Goal: Task Accomplishment & Management: Complete application form

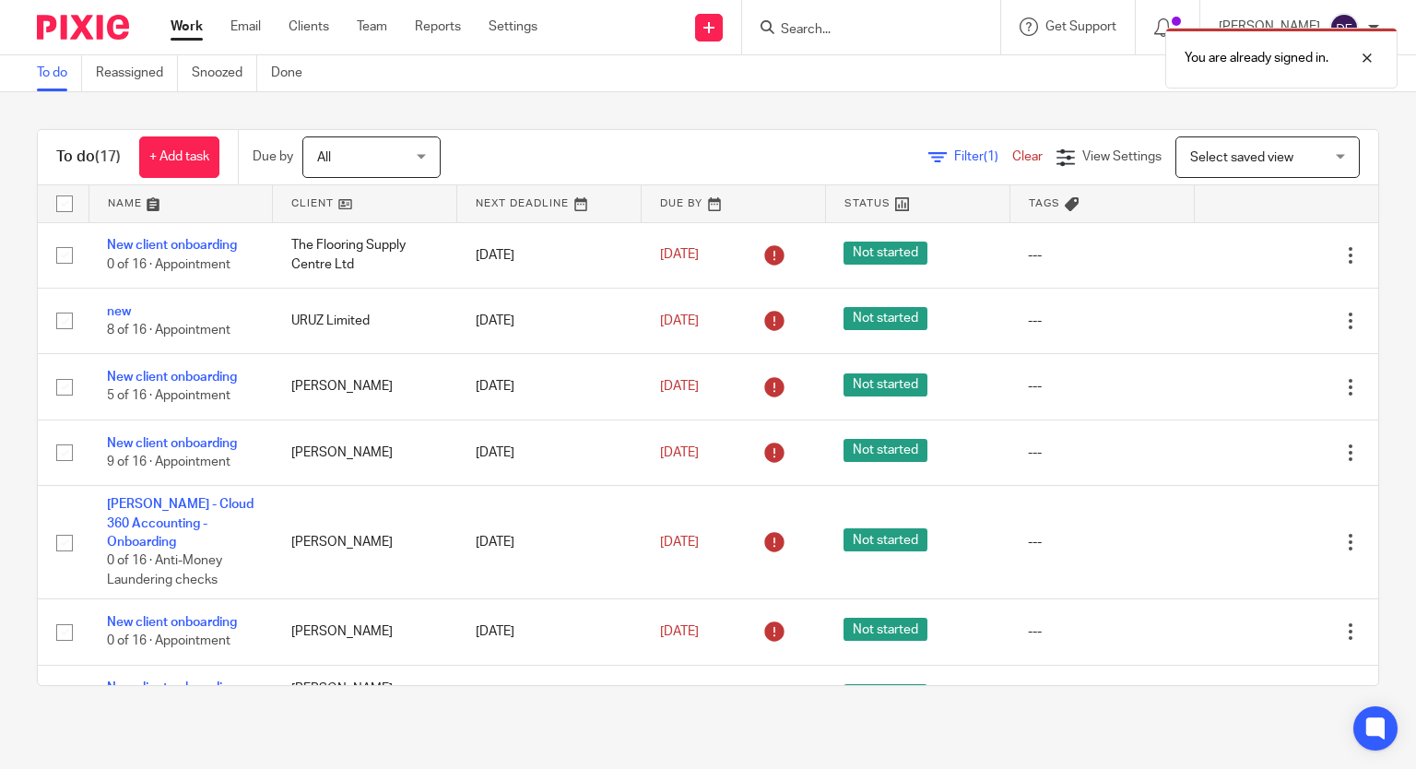
click at [907, 15] on div at bounding box center [871, 27] width 258 height 54
click at [900, 20] on div "You are already signed in." at bounding box center [1053, 53] width 690 height 70
click at [823, 35] on div "You are already signed in." at bounding box center [1053, 53] width 690 height 70
click at [821, 29] on div "You are already signed in." at bounding box center [1053, 53] width 690 height 70
click at [1371, 59] on div at bounding box center [1354, 58] width 50 height 22
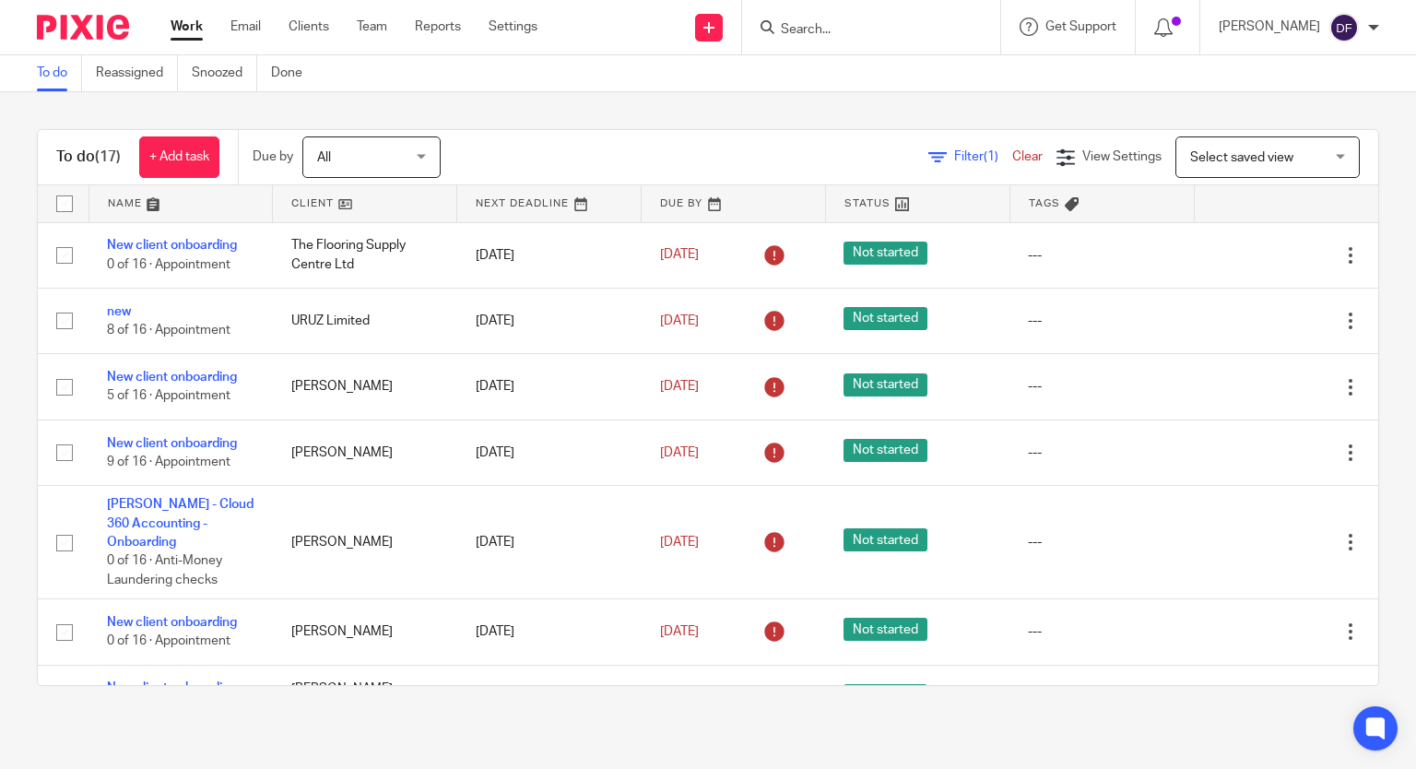
click at [824, 24] on input "Search" at bounding box center [862, 30] width 166 height 17
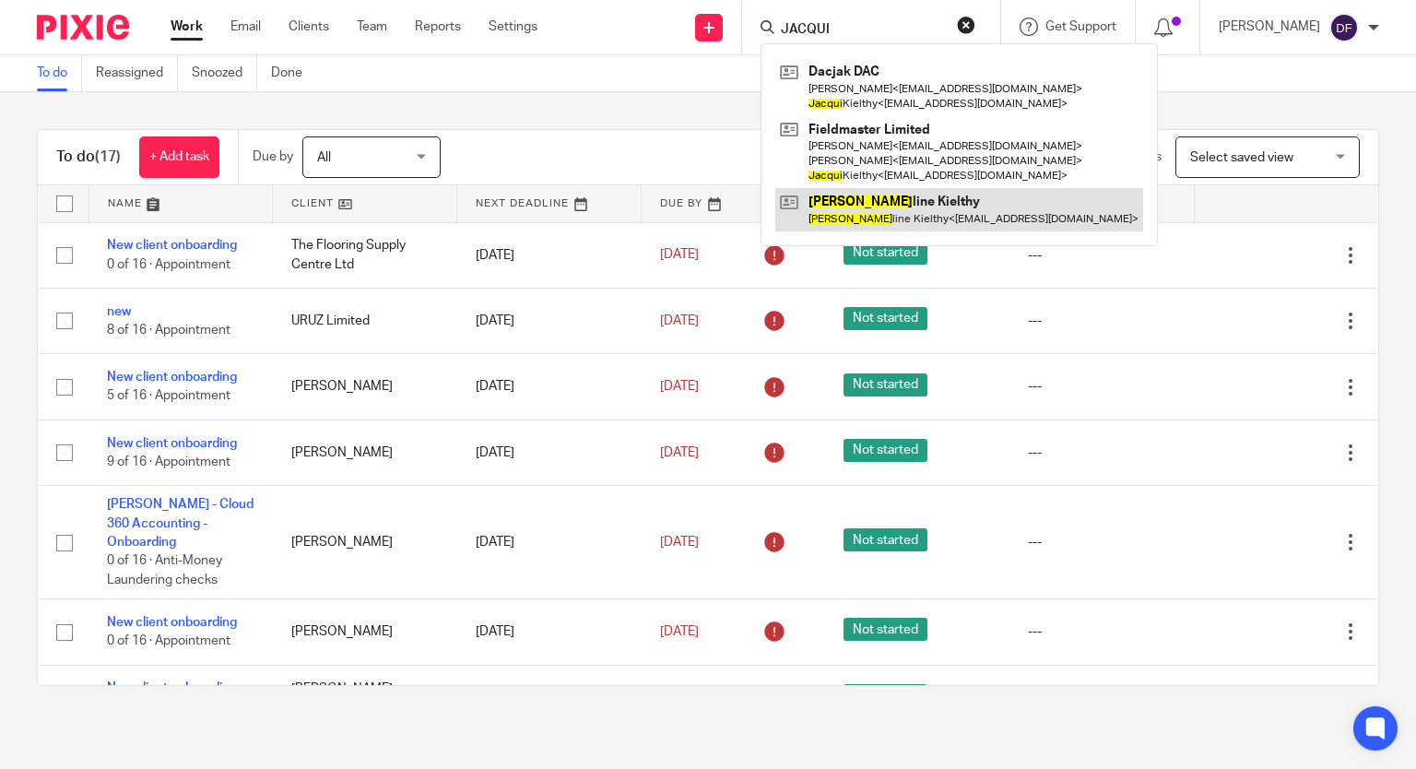
type input "JACQUI"
click at [898, 204] on link at bounding box center [959, 209] width 368 height 42
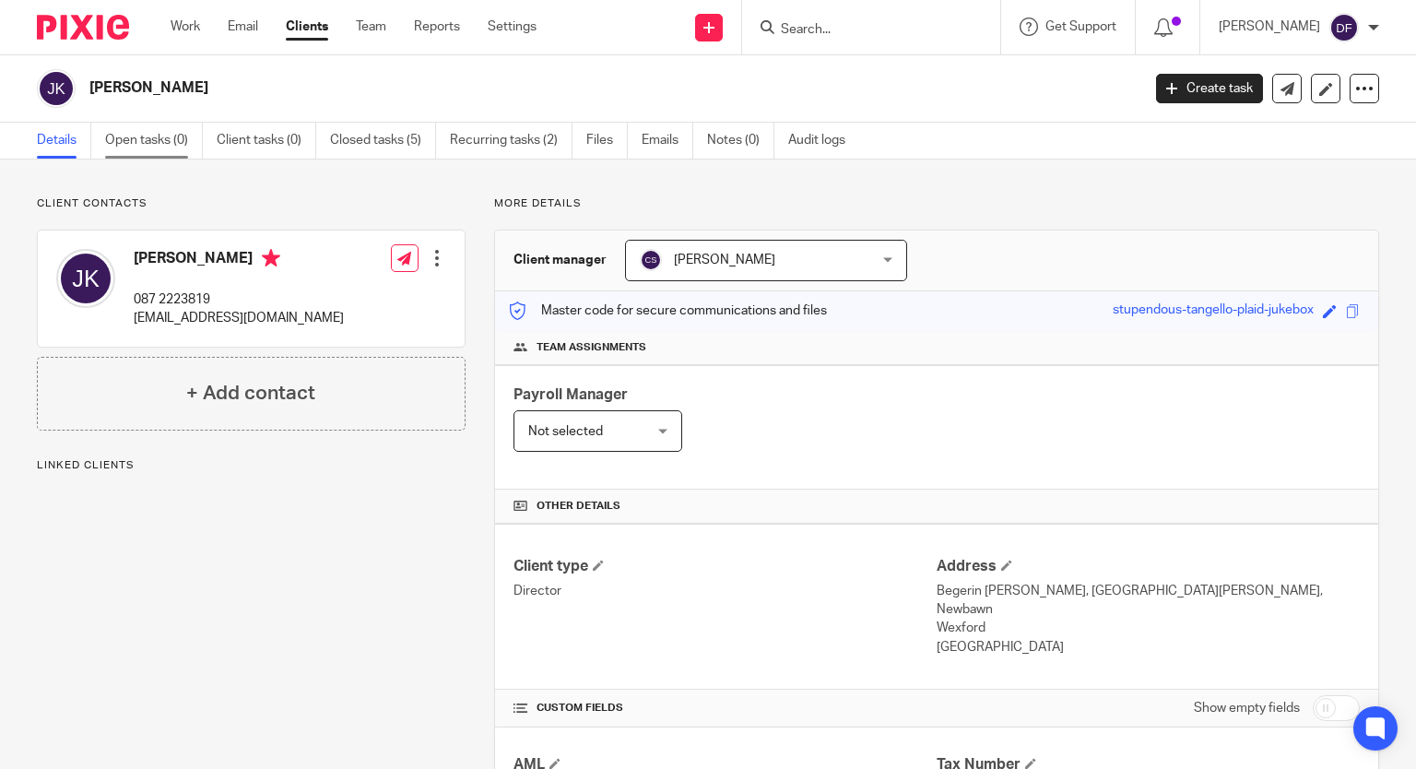
click at [159, 141] on link "Open tasks (0)" at bounding box center [154, 141] width 98 height 36
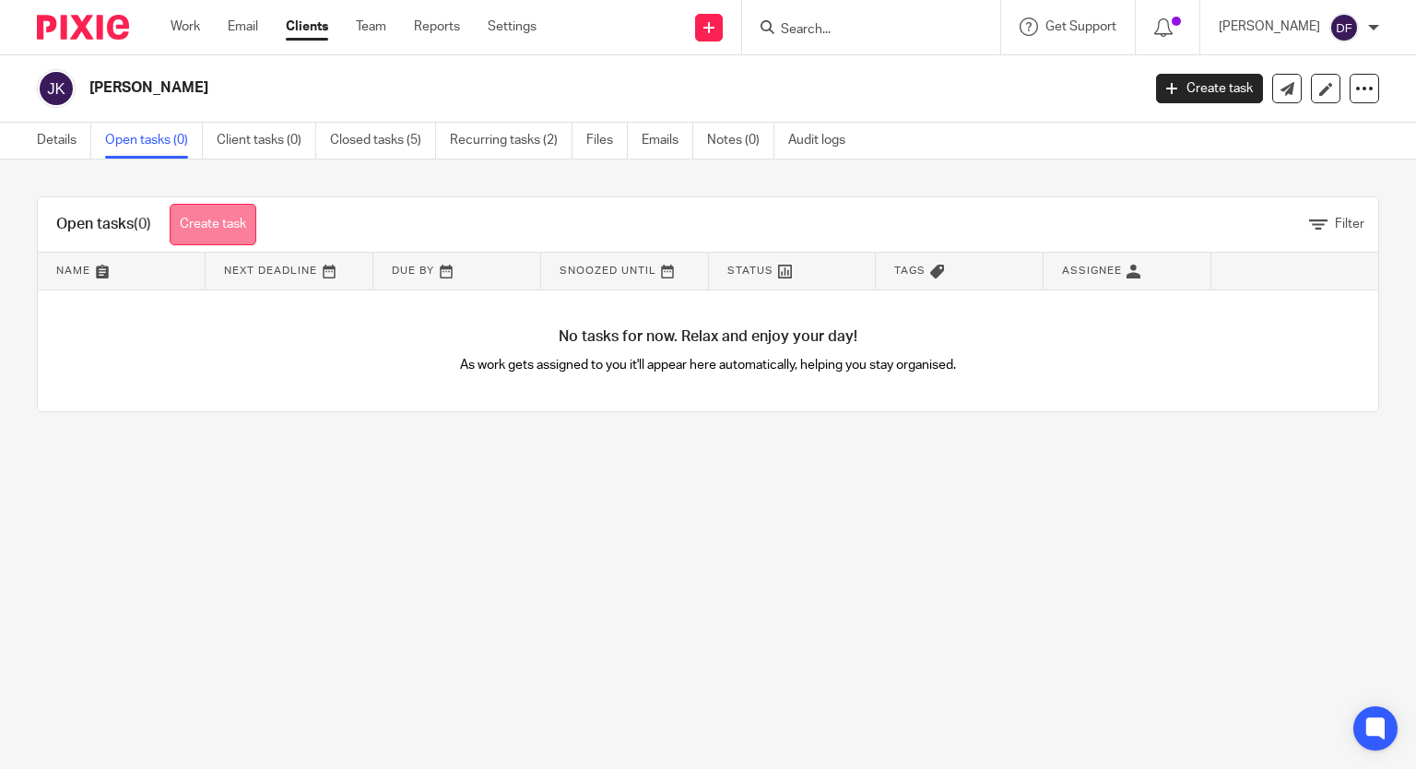
click at [229, 222] on link "Create task" at bounding box center [213, 224] width 87 height 41
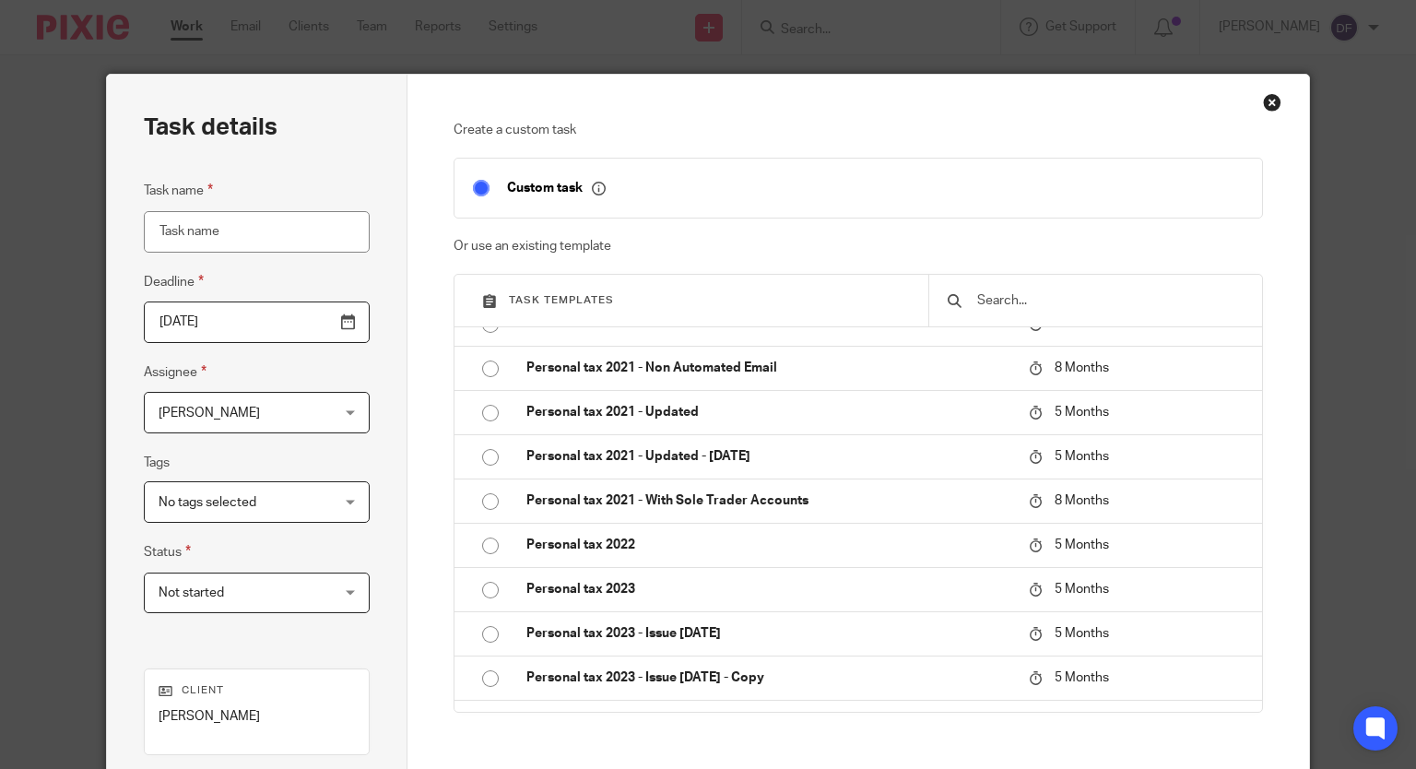
scroll to position [2029, 0]
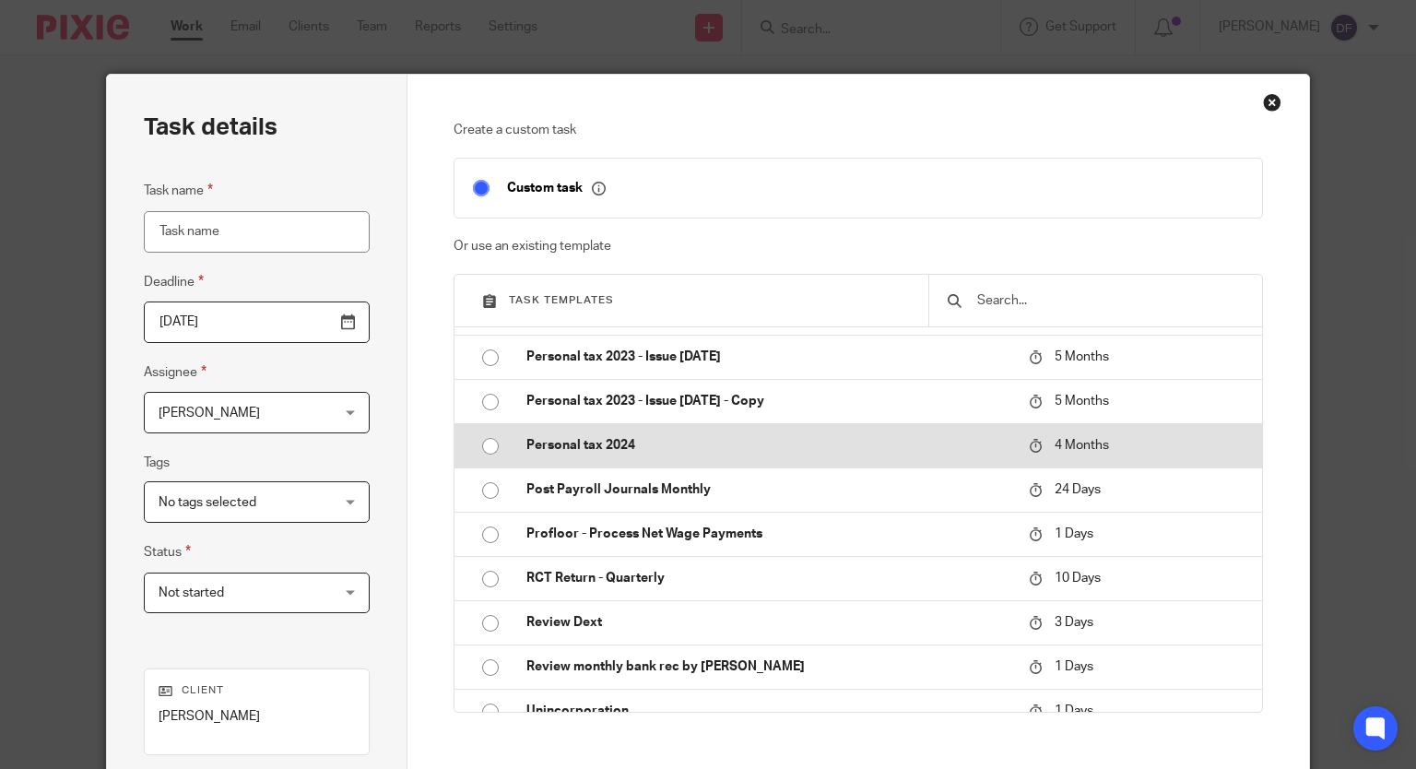
click at [487, 447] on input "radio" at bounding box center [490, 446] width 35 height 35
type input "2026-01-15"
type input "Personal tax 2024"
checkbox input "false"
radio input "false"
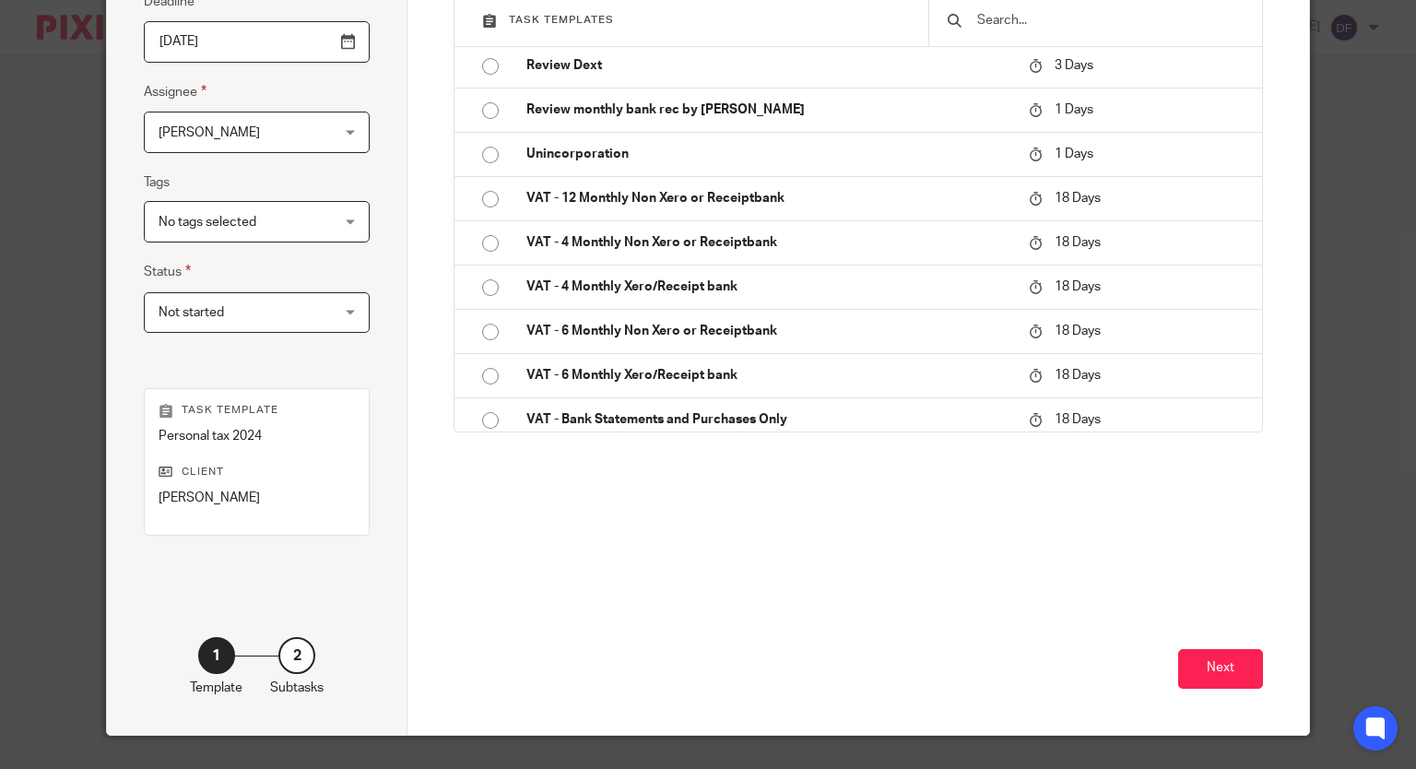
scroll to position [320, 0]
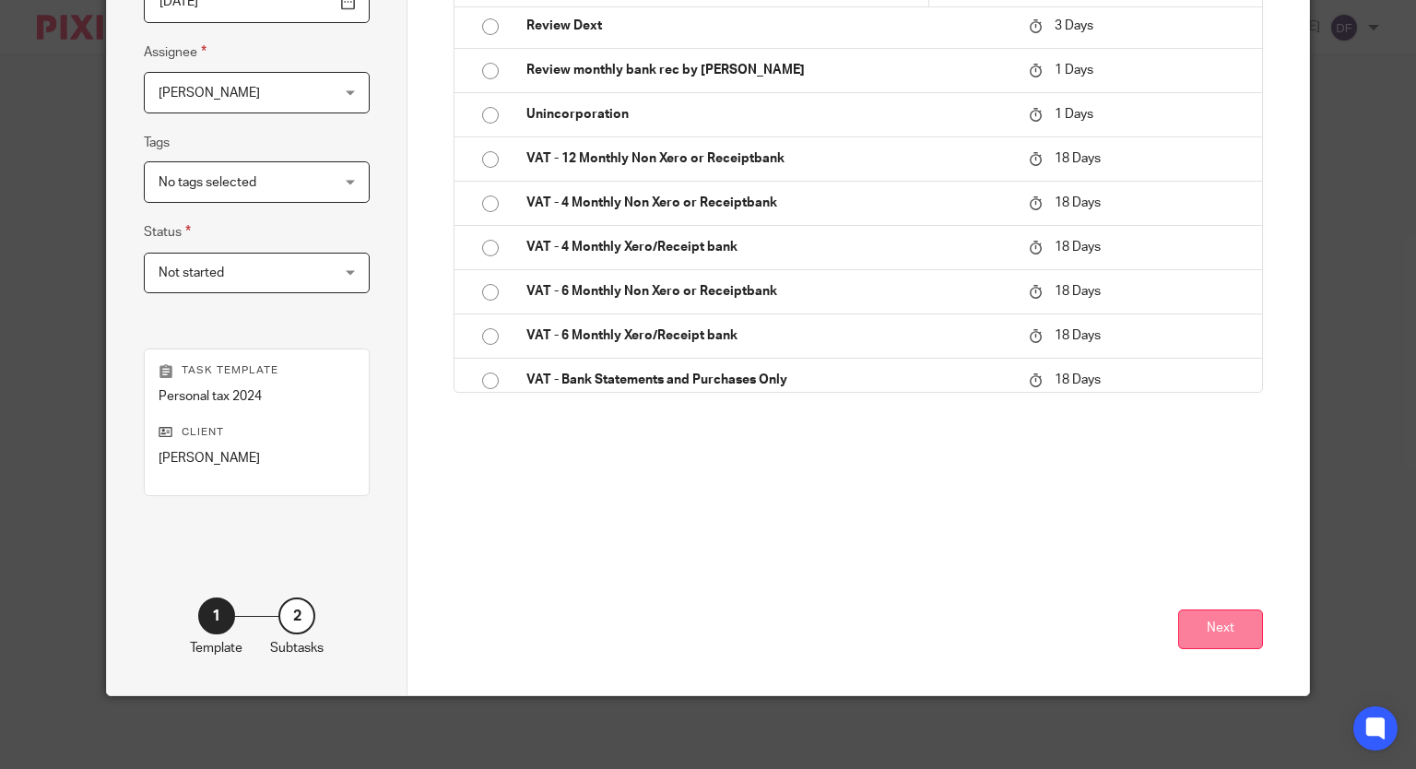
click at [1206, 635] on button "Next" at bounding box center [1220, 630] width 85 height 40
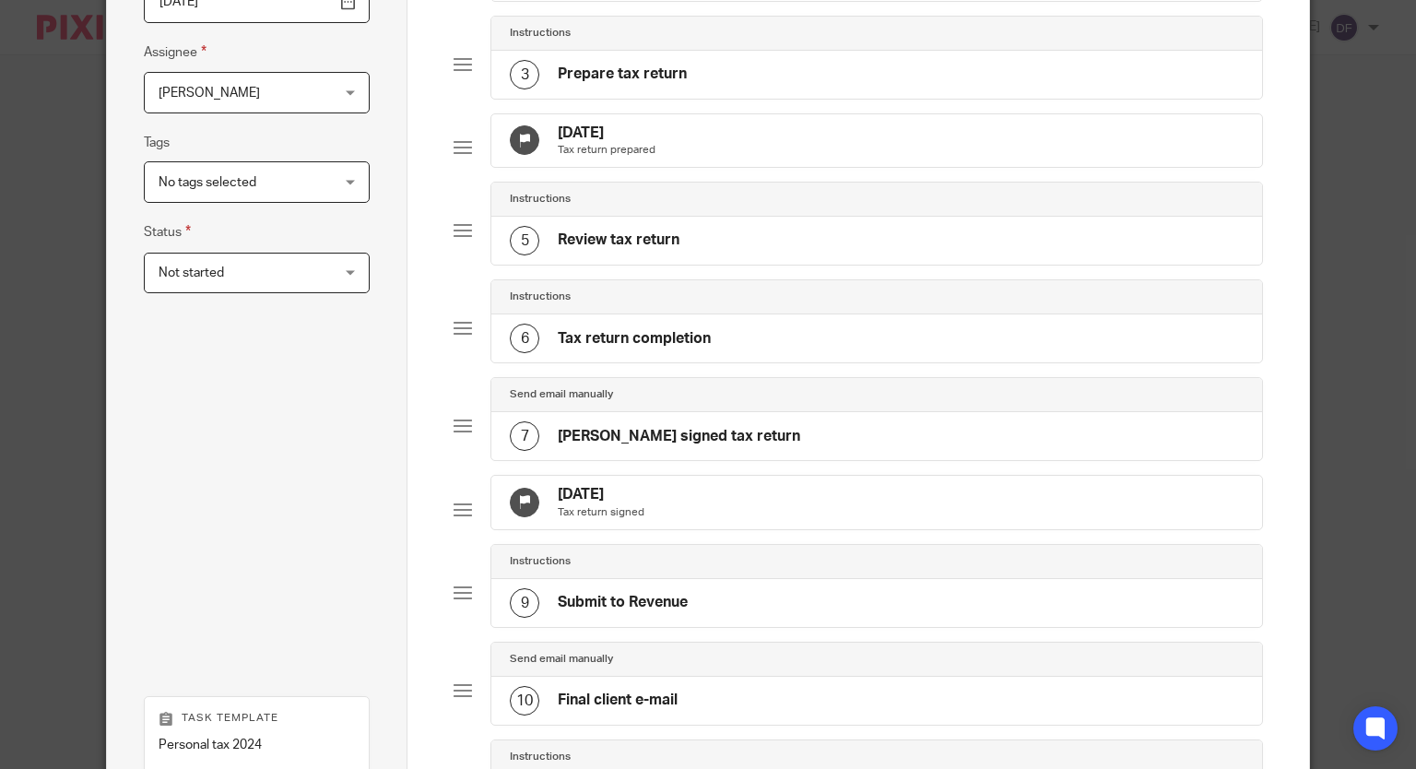
scroll to position [689, 0]
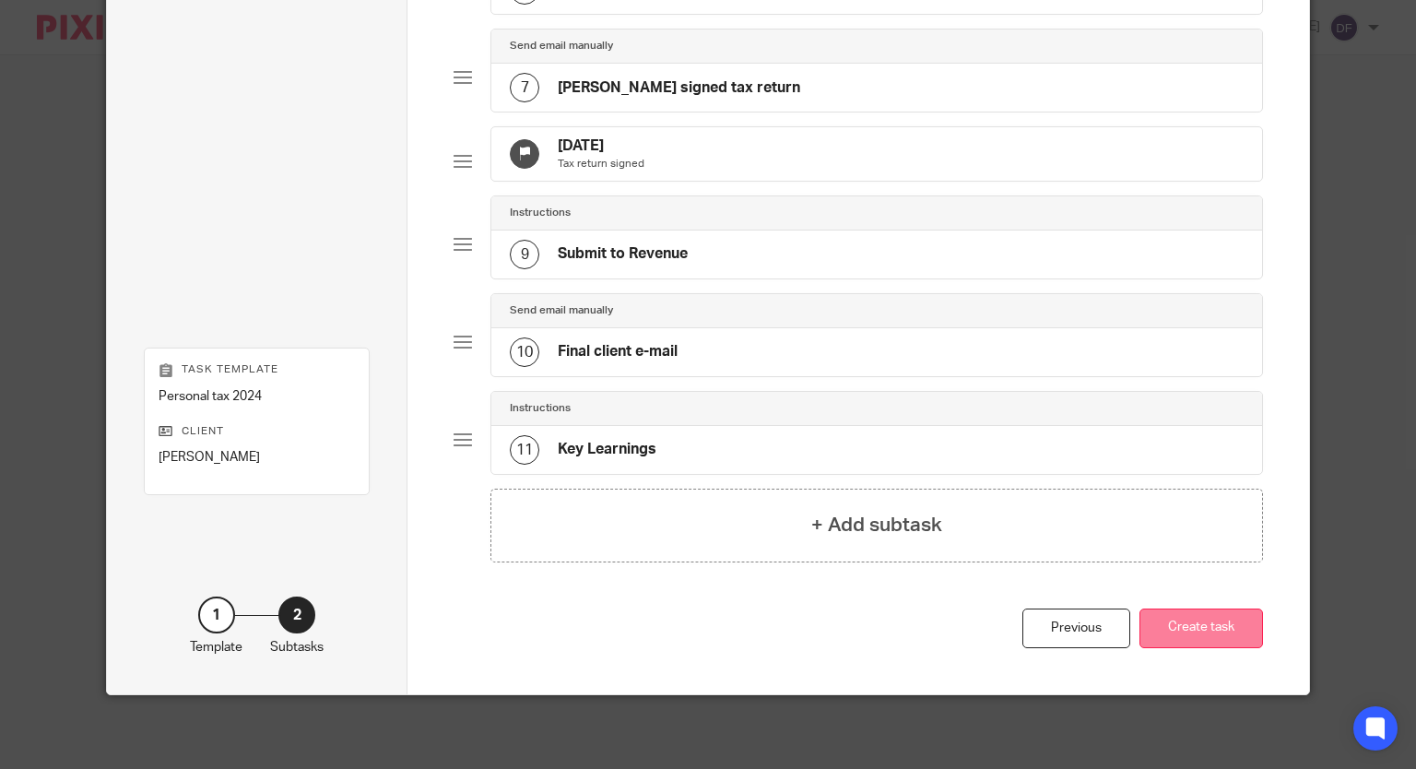
click at [1225, 647] on button "Create task" at bounding box center [1202, 629] width 124 height 40
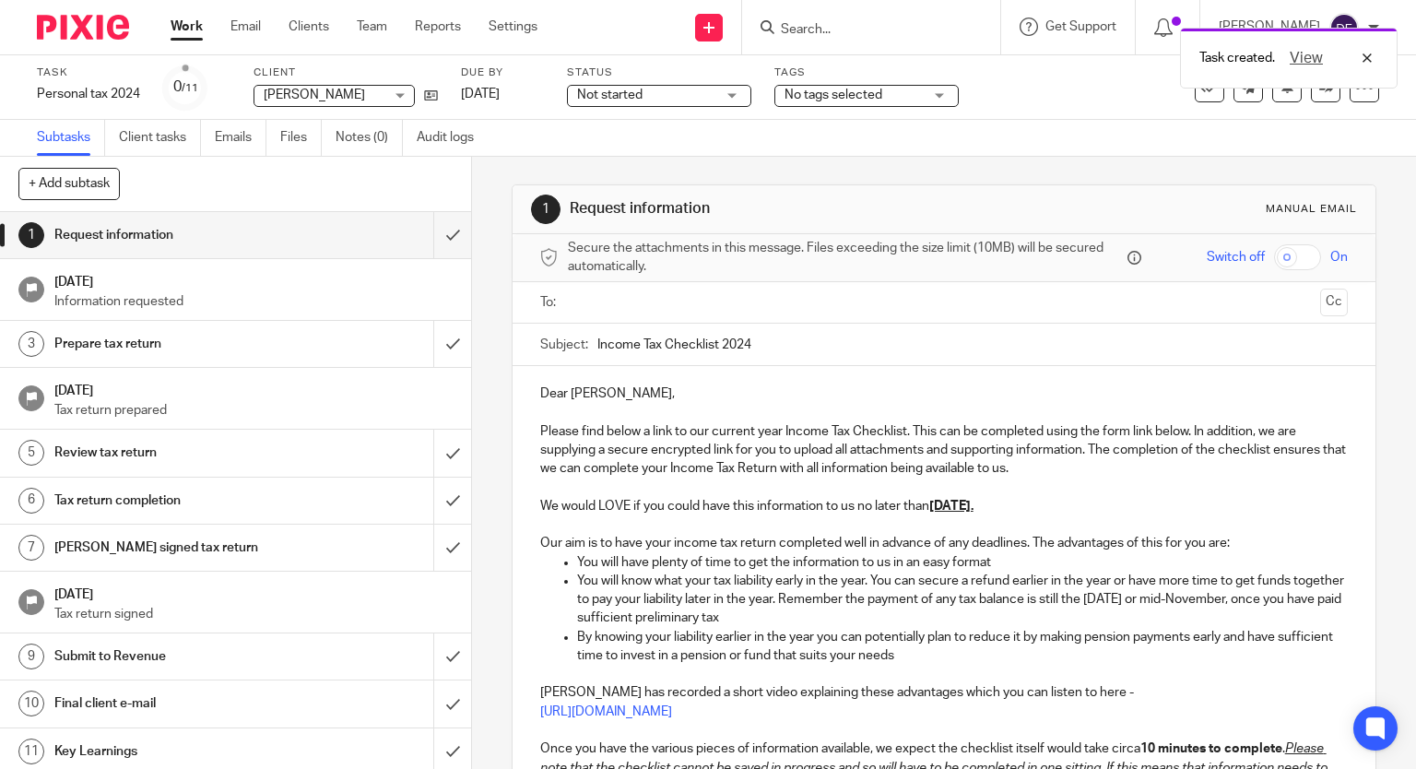
click at [692, 307] on input "text" at bounding box center [943, 302] width 739 height 21
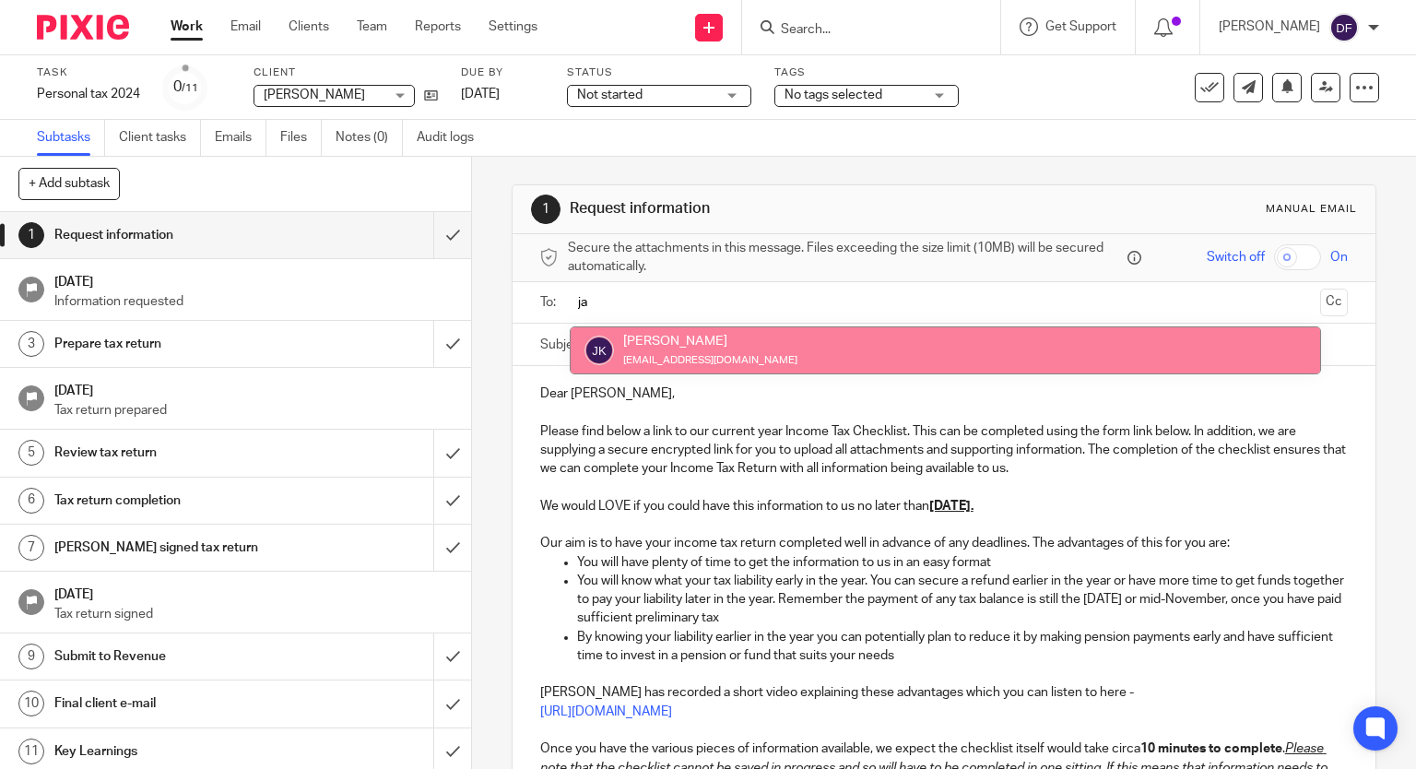
type input "ja"
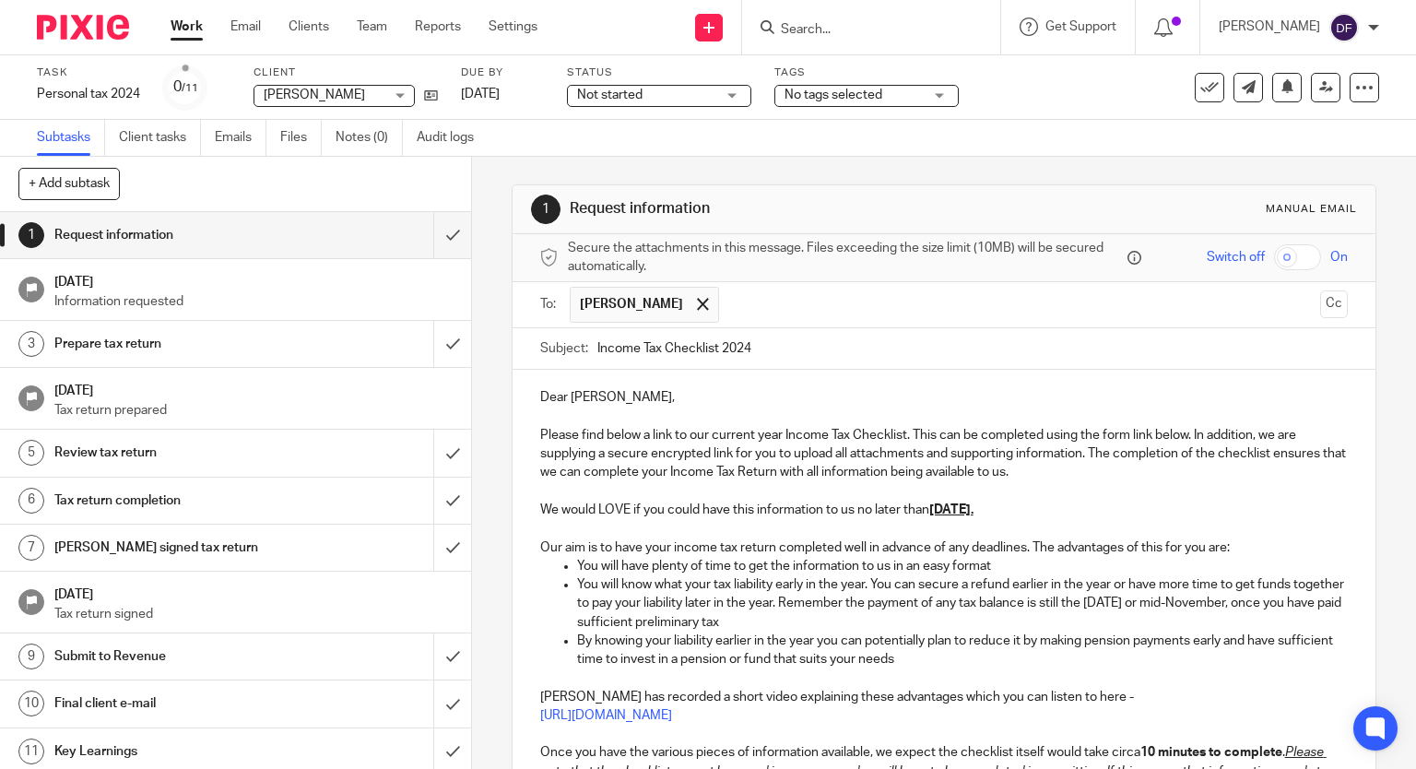
click at [564, 398] on p "Dear Jacqueline," at bounding box center [944, 397] width 809 height 18
drag, startPoint x: 564, startPoint y: 396, endPoint x: 532, endPoint y: 396, distance: 32.3
click at [532, 396] on div "Dear Jacqueline, Please find below a link to our current year Income Tax Checkl…" at bounding box center [945, 694] width 864 height 649
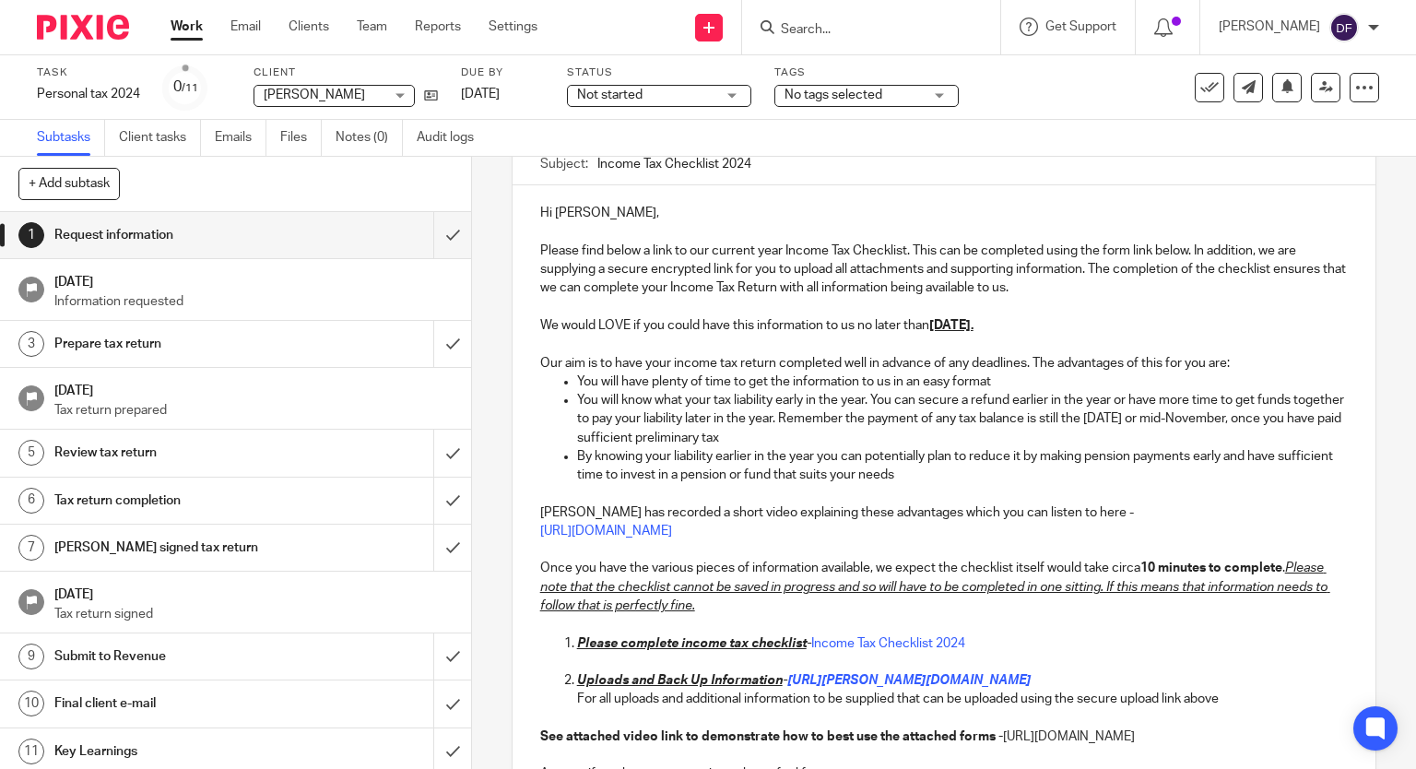
click at [540, 322] on p "We would LOVE if you could have this information to us no later than 31st May 2…" at bounding box center [944, 325] width 809 height 18
drag, startPoint x: 535, startPoint y: 320, endPoint x: 1302, endPoint y: 528, distance: 795.0
click at [1302, 528] on div "Hi Jacqui, Please find below a link to our current year Income Tax Checklist. T…" at bounding box center [945, 509] width 864 height 649
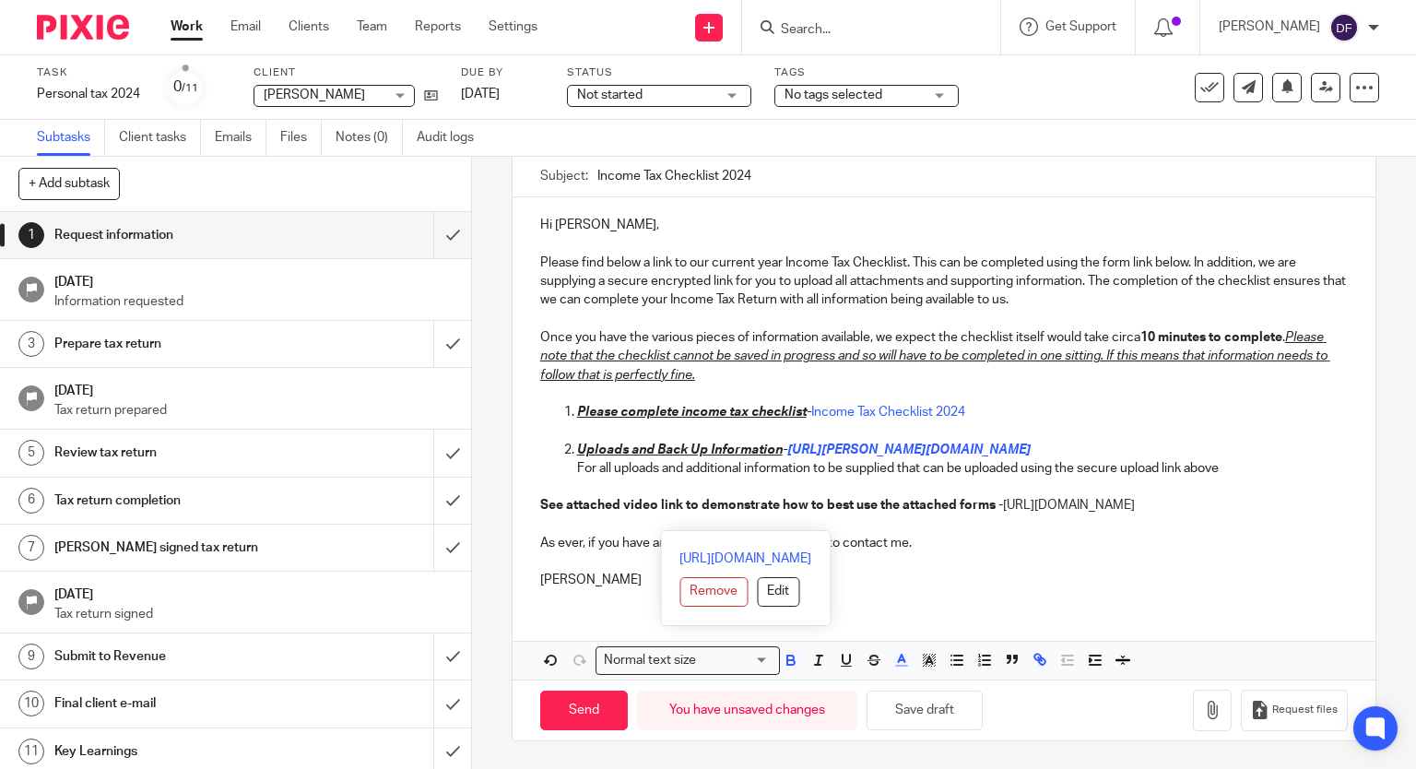
drag, startPoint x: 546, startPoint y: 488, endPoint x: 1029, endPoint y: 512, distance: 483.8
click at [1029, 512] on p "See attached video link to demonstrate how to best use the attached forms - htt…" at bounding box center [944, 505] width 809 height 18
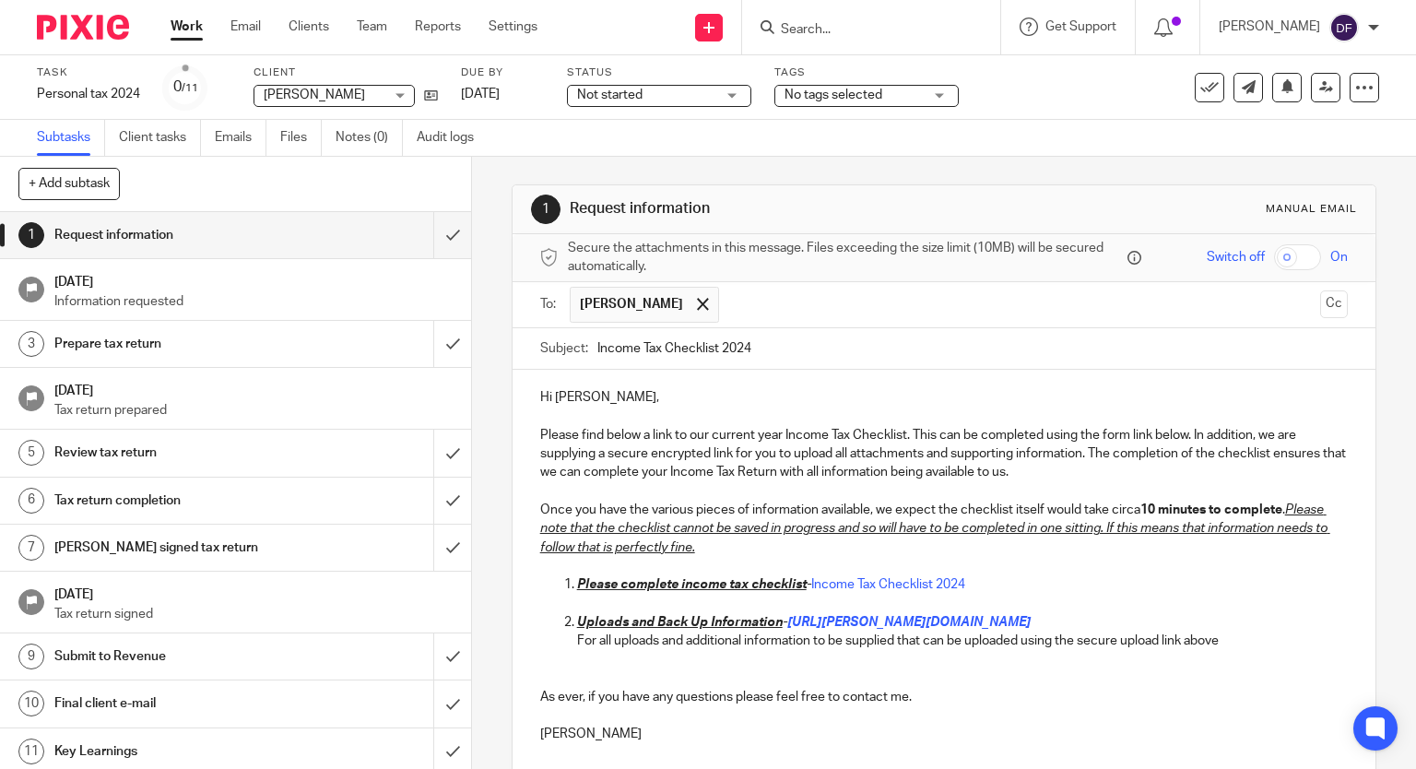
scroll to position [151, 0]
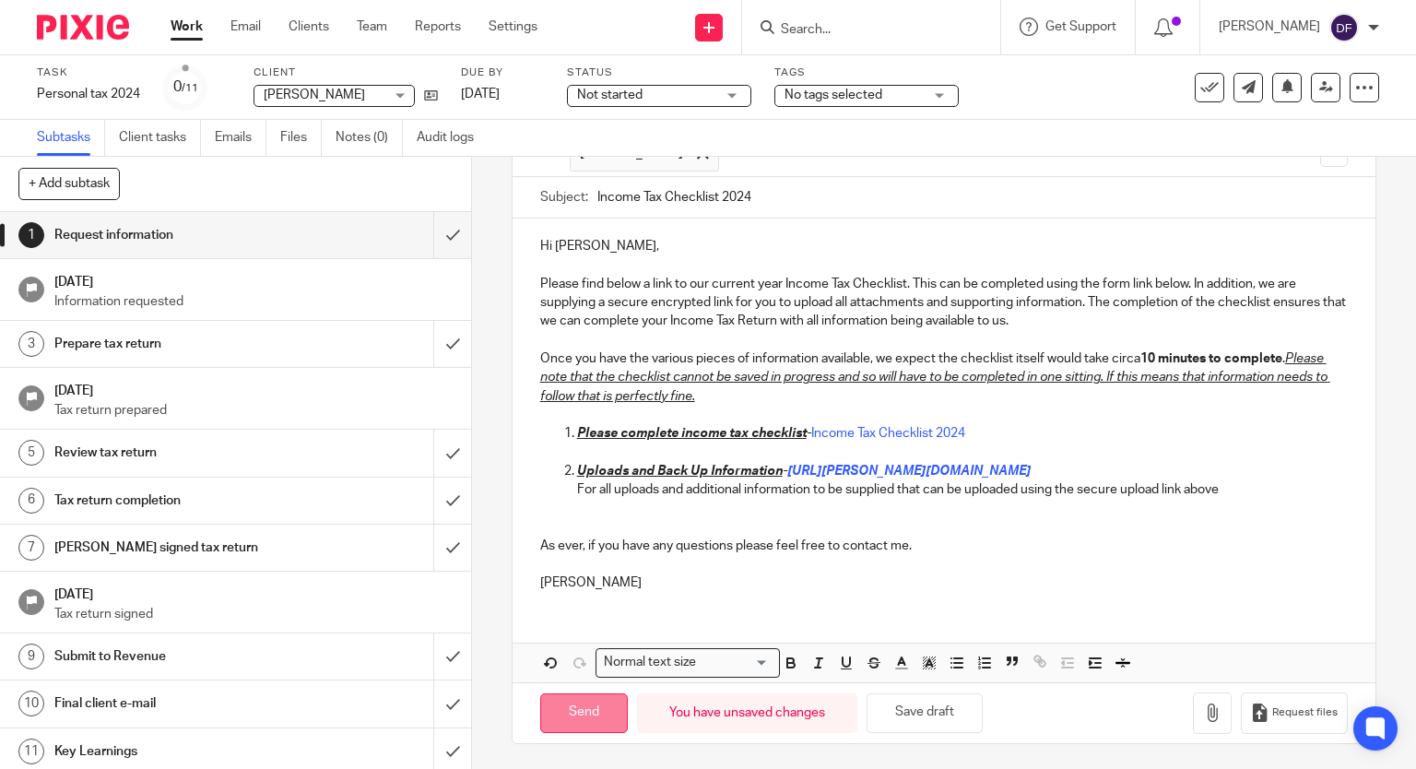
click at [553, 709] on input "Send" at bounding box center [584, 713] width 88 height 40
type input "Sent"
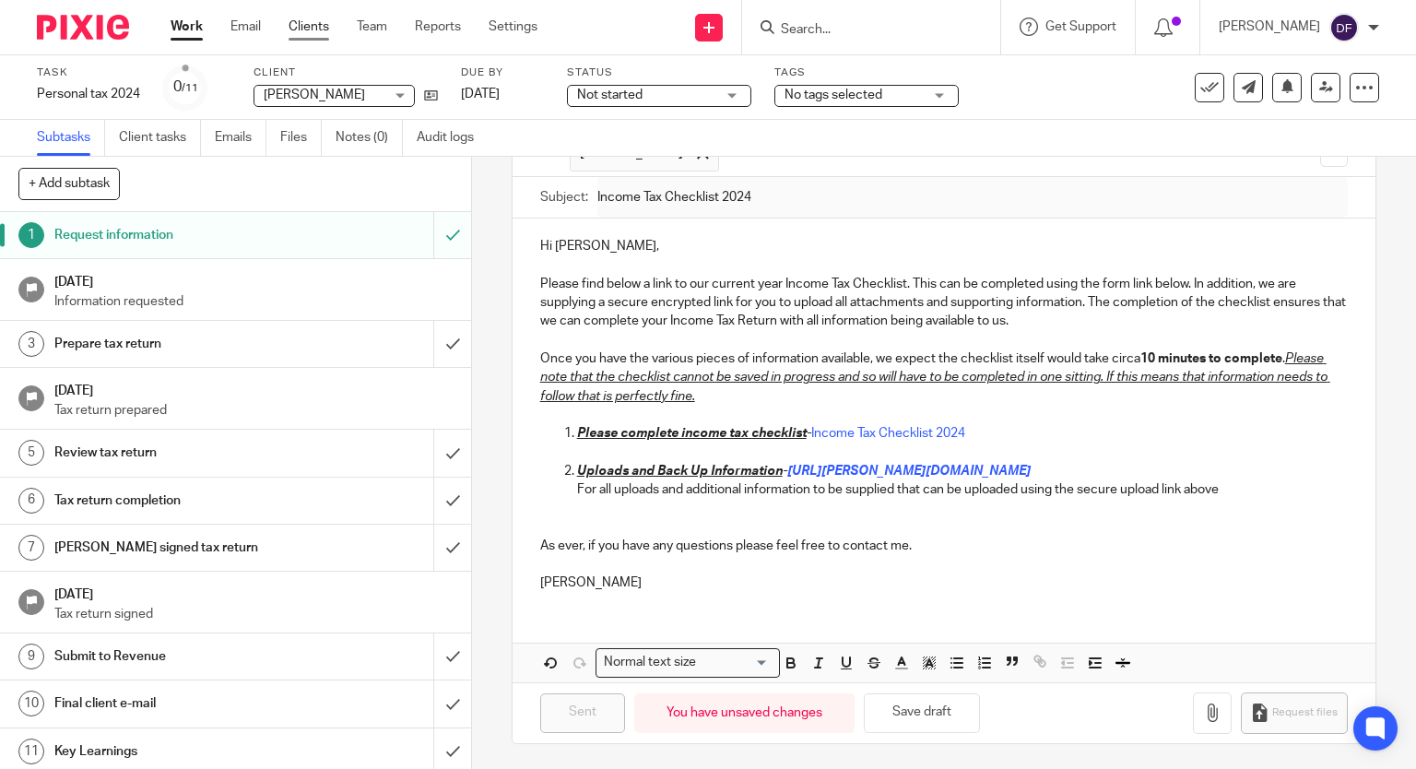
click at [295, 31] on link "Clients" at bounding box center [309, 27] width 41 height 18
